Goal: Task Accomplishment & Management: Use online tool/utility

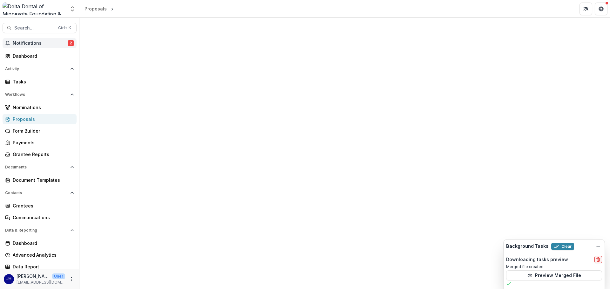
click at [32, 44] on span "Notifications" at bounding box center [40, 43] width 55 height 5
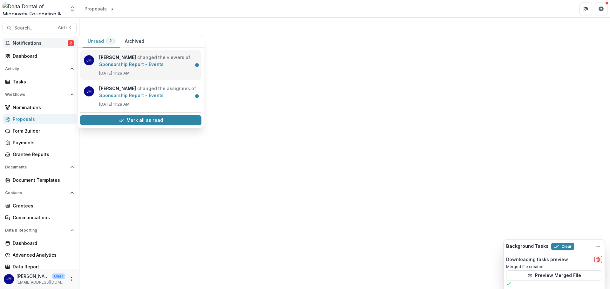
click at [125, 64] on link "Sponsorship Report - Events" at bounding box center [131, 64] width 64 height 5
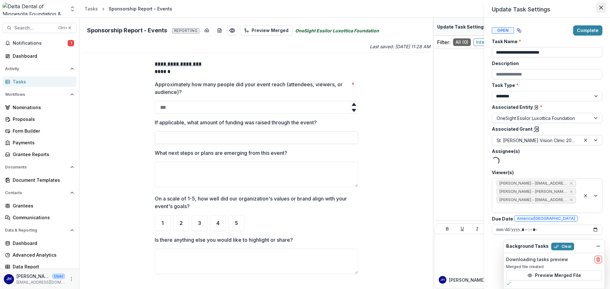
click at [604, 5] on button "Close" at bounding box center [601, 8] width 10 height 10
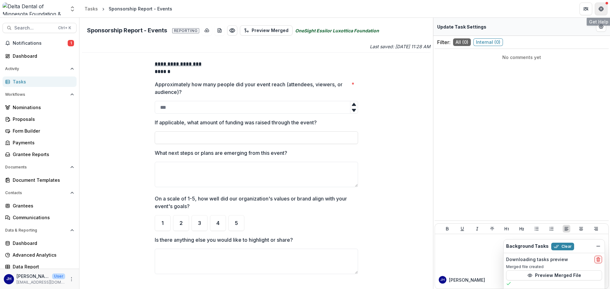
click at [603, 7] on icon "Get Help" at bounding box center [600, 8] width 5 height 5
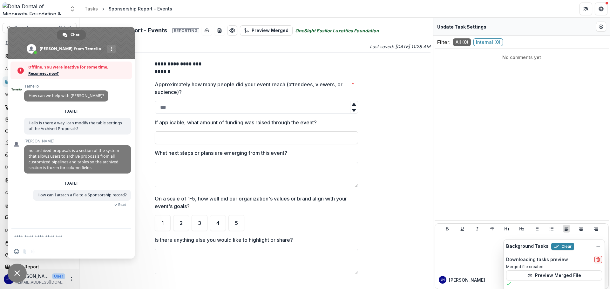
click at [25, 273] on span "Close chat" at bounding box center [17, 273] width 19 height 19
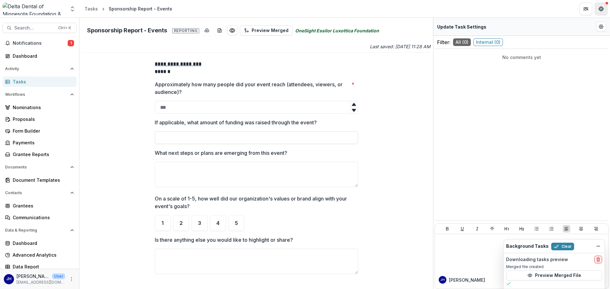
click at [604, 8] on button "Get Help" at bounding box center [601, 9] width 13 height 13
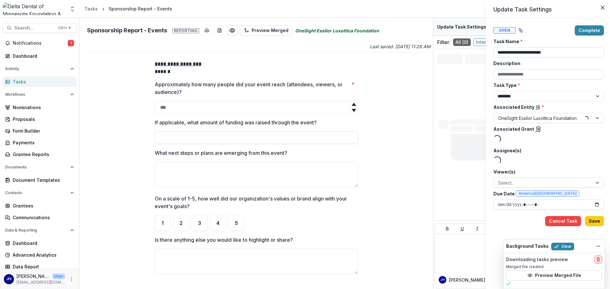
click at [27, 41] on div "**********" at bounding box center [305, 144] width 610 height 289
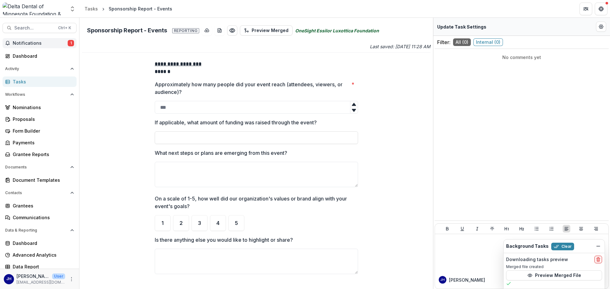
click at [36, 44] on span "Notifications" at bounding box center [40, 43] width 55 height 5
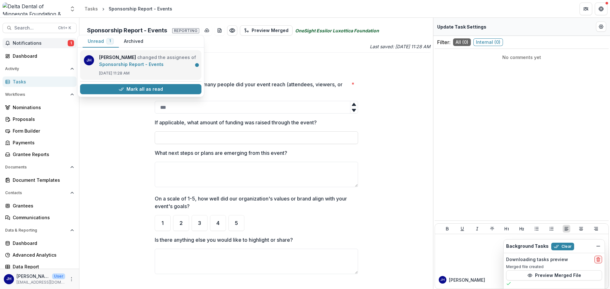
click at [114, 63] on link "Sponsorship Report - Events" at bounding box center [131, 64] width 64 height 5
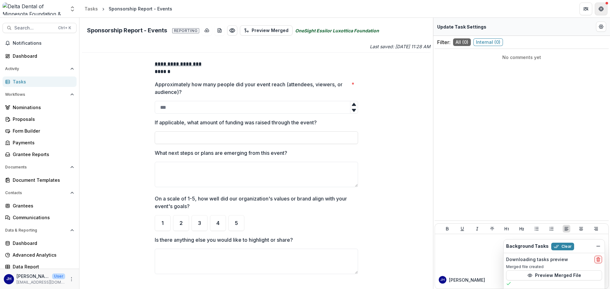
click at [602, 9] on icon "Get Help" at bounding box center [600, 8] width 5 height 5
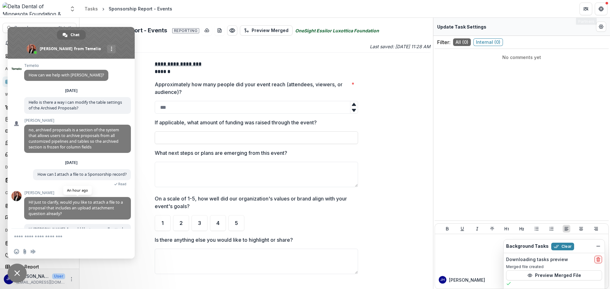
scroll to position [48, 0]
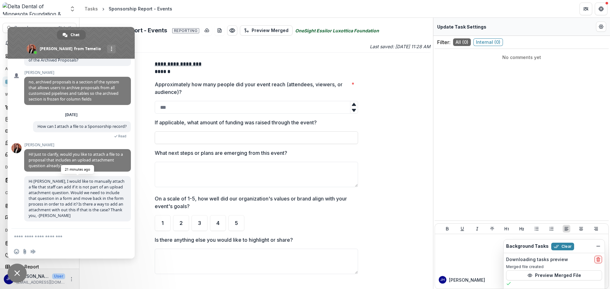
click at [56, 217] on span "Hi [PERSON_NAME], I would like to manually attach a file that staff can add if …" at bounding box center [77, 198] width 107 height 45
click at [17, 274] on span "Close chat" at bounding box center [17, 274] width 6 height 6
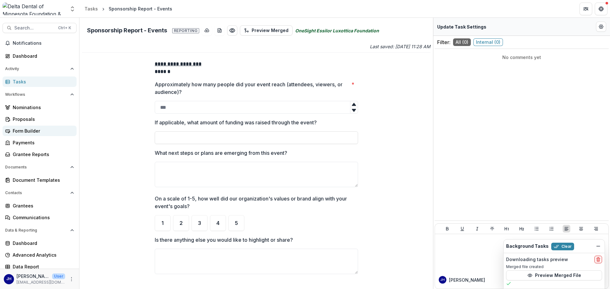
click at [24, 131] on div "Form Builder" at bounding box center [42, 131] width 59 height 7
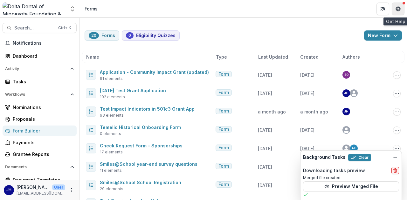
click at [399, 6] on icon "Get Help" at bounding box center [397, 8] width 5 height 5
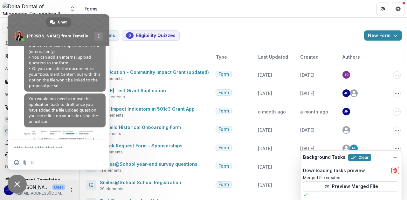
scroll to position [350, 0]
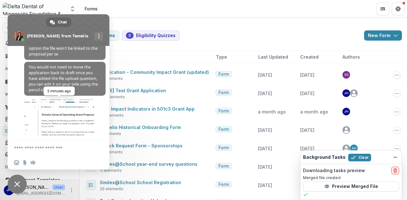
click at [50, 110] on span at bounding box center [59, 117] width 70 height 38
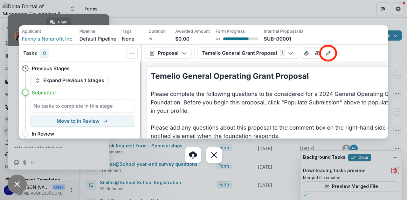
click at [55, 153] on div at bounding box center [203, 100] width 407 height 200
